Goal: Find specific page/section: Find specific page/section

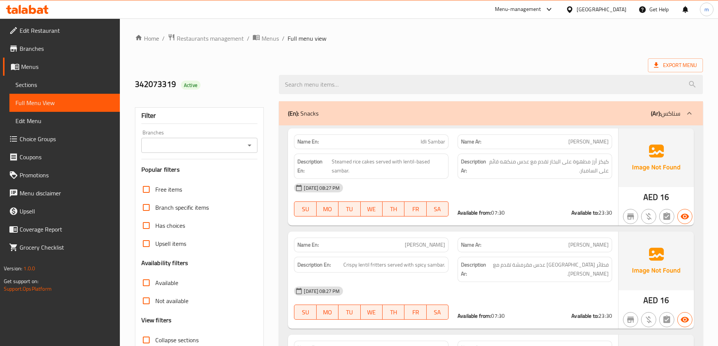
click at [599, 5] on div "[GEOGRAPHIC_DATA]" at bounding box center [595, 9] width 73 height 18
click at [598, 16] on div "[GEOGRAPHIC_DATA]" at bounding box center [595, 9] width 73 height 18
click at [595, 16] on div "[GEOGRAPHIC_DATA]" at bounding box center [595, 9] width 73 height 18
click at [601, 6] on div "[GEOGRAPHIC_DATA]" at bounding box center [601, 9] width 50 height 8
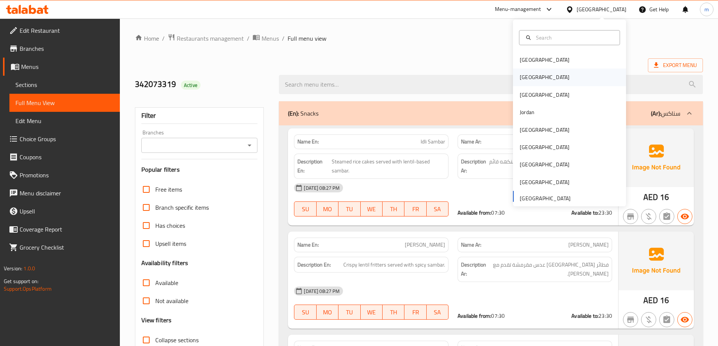
click at [536, 76] on div "[GEOGRAPHIC_DATA]" at bounding box center [569, 77] width 113 height 17
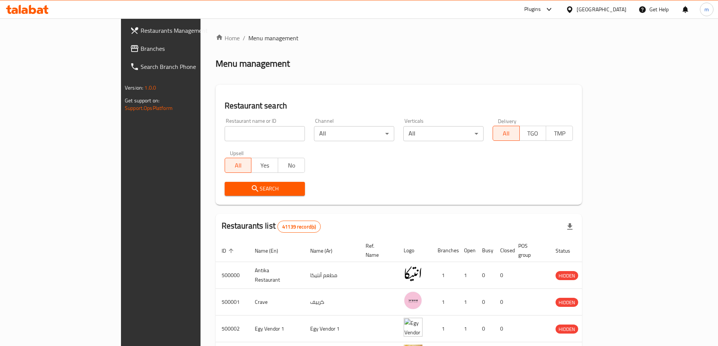
click at [141, 52] on span "Branches" at bounding box center [188, 48] width 94 height 9
